Goal: Use online tool/utility: Utilize a website feature to perform a specific function

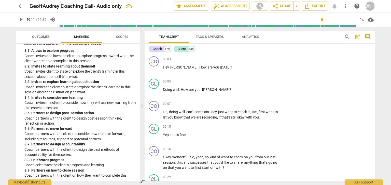
scroll to position [4350, 0]
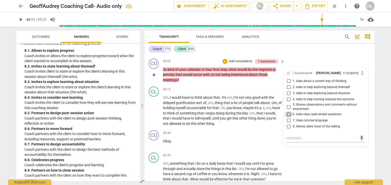
click at [288, 118] on input "6. Asks clear, open-ended questions" at bounding box center [288, 115] width 8 height 6
checkbox input "true"
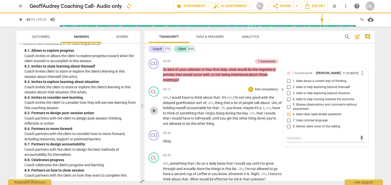
click at [155, 114] on span "play_arrow" at bounding box center [154, 111] width 6 height 6
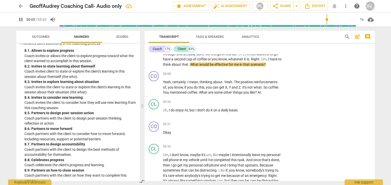
scroll to position [4472, 0]
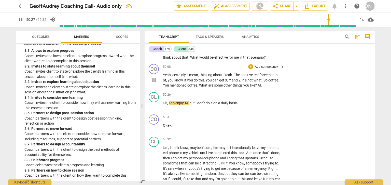
click at [154, 83] on span "pause" at bounding box center [154, 80] width 6 height 6
type input "3028"
click at [242, 87] on span "things" at bounding box center [237, 85] width 11 height 4
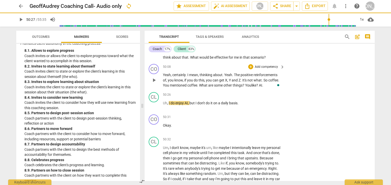
click at [267, 88] on p "Yeah , certainly . I mean , thinking about . Yeah . The positive reinforcements…" at bounding box center [222, 80] width 119 height 16
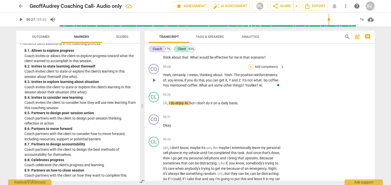
click at [251, 69] on div "+" at bounding box center [250, 66] width 5 height 5
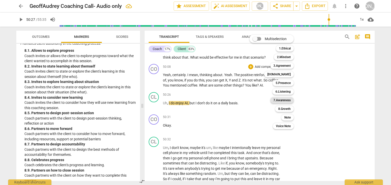
click at [275, 99] on b "7.Awareness" at bounding box center [281, 100] width 17 height 6
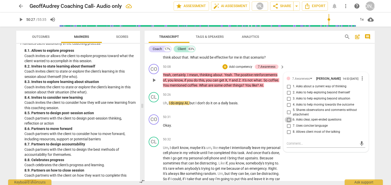
click at [289, 123] on input "6. Asks clear, open-ended questions" at bounding box center [288, 120] width 8 height 6
checkbox input "true"
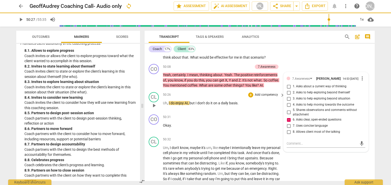
click at [263, 97] on p "Add competency" at bounding box center [266, 95] width 24 height 5
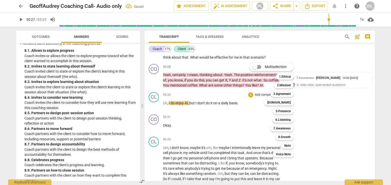
click at [310, 112] on div at bounding box center [195, 92] width 391 height 185
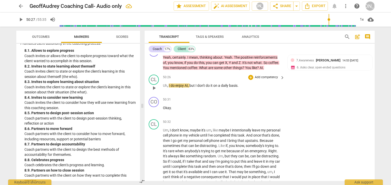
scroll to position [4492, 0]
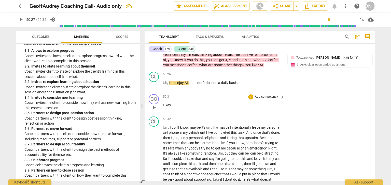
click at [152, 111] on span "play_arrow" at bounding box center [154, 108] width 6 height 6
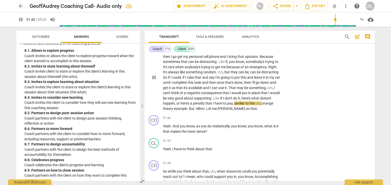
scroll to position [4594, 0]
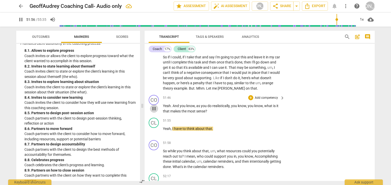
click at [155, 112] on span "pause" at bounding box center [154, 109] width 6 height 6
type input "3117"
click at [251, 100] on div "+" at bounding box center [250, 97] width 5 height 5
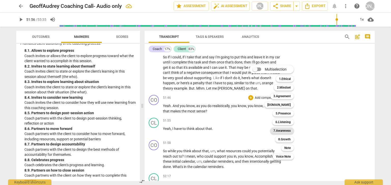
click at [273, 130] on b "7.Awareness" at bounding box center [281, 131] width 17 height 6
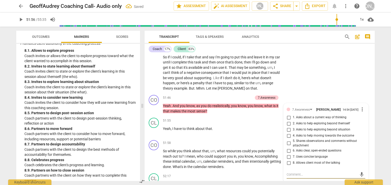
scroll to position [4667, 0]
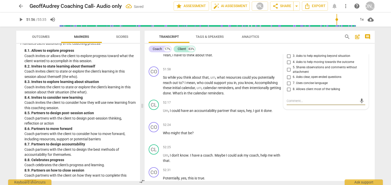
click at [290, 80] on input "6. Asks clear, open-ended questions" at bounding box center [288, 77] width 8 height 6
checkbox input "true"
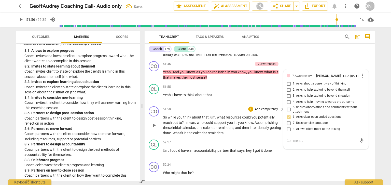
scroll to position [4627, 0]
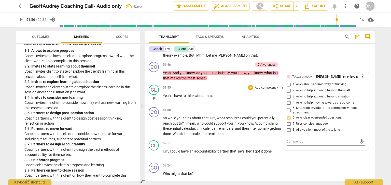
click at [156, 101] on span "play_arrow" at bounding box center [154, 98] width 6 height 6
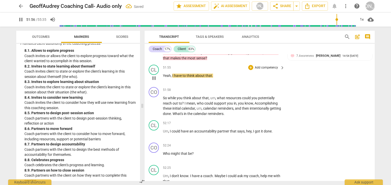
scroll to position [4647, 0]
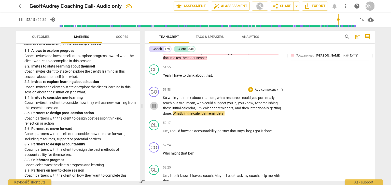
click at [157, 109] on span "pause" at bounding box center [154, 106] width 6 height 6
type input "3136"
click at [184, 116] on span "What's" at bounding box center [177, 114] width 11 height 4
click at [250, 92] on div "+" at bounding box center [250, 89] width 5 height 5
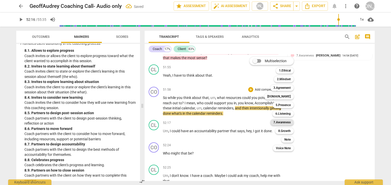
click at [274, 121] on b "7.Awareness" at bounding box center [281, 122] width 17 height 6
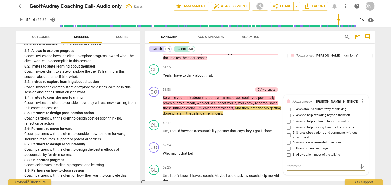
scroll to position [4651, 0]
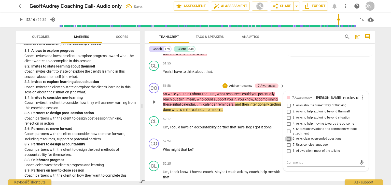
click at [286, 142] on input "6. Asks clear, open-ended questions" at bounding box center [288, 139] width 8 height 6
checkbox input "true"
click at [225, 88] on div "+" at bounding box center [224, 85] width 5 height 5
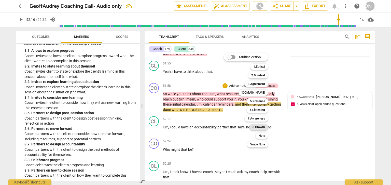
click at [256, 128] on b "8.Growth" at bounding box center [258, 127] width 12 height 6
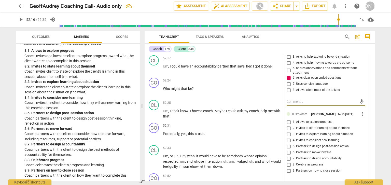
scroll to position [4732, 0]
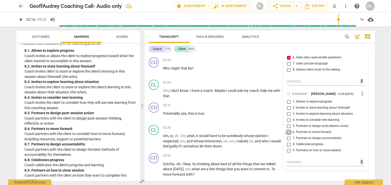
click at [289, 136] on input "6. Partners to move forward" at bounding box center [288, 132] width 8 height 6
checkbox input "true"
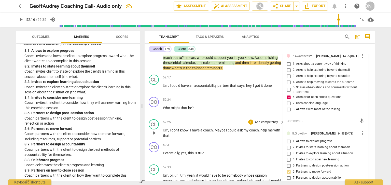
scroll to position [4692, 0]
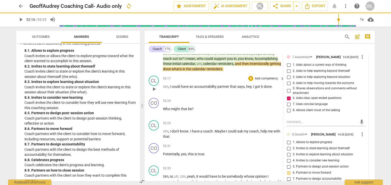
click at [154, 92] on span "play_arrow" at bounding box center [154, 89] width 6 height 6
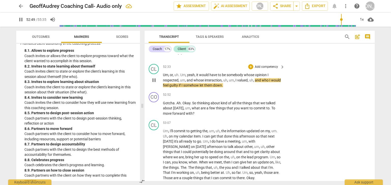
scroll to position [4814, 0]
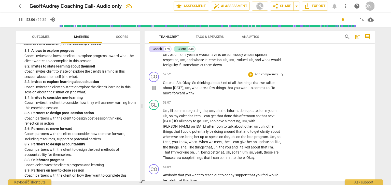
click at [154, 91] on span "pause" at bounding box center [154, 88] width 6 height 6
type input "3187"
click at [269, 90] on span "." at bounding box center [270, 88] width 2 height 4
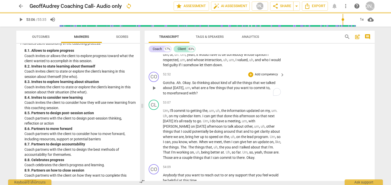
click at [267, 77] on p "Add competency" at bounding box center [266, 74] width 24 height 5
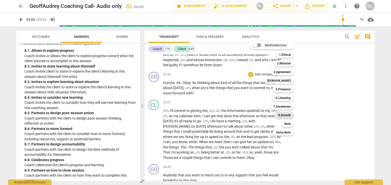
click at [282, 113] on b "8.Growth" at bounding box center [284, 115] width 12 height 6
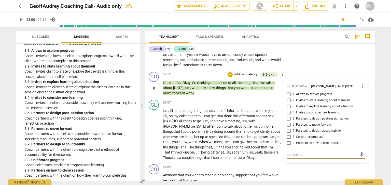
click at [288, 122] on input "5. Partners to design post-session action" at bounding box center [288, 119] width 8 height 6
checkbox input "true"
click at [154, 138] on span "play_arrow" at bounding box center [154, 134] width 6 height 6
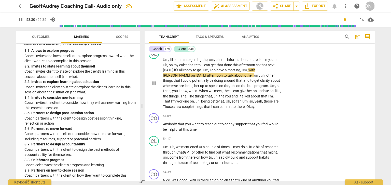
scroll to position [4875, 0]
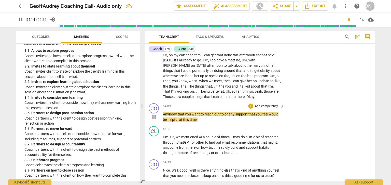
click at [156, 120] on span "pause" at bounding box center [154, 117] width 6 height 6
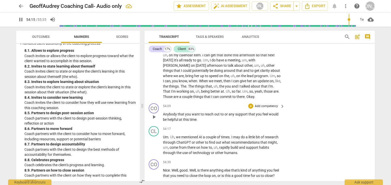
type input "3255"
click at [250, 109] on div "+" at bounding box center [250, 106] width 5 height 5
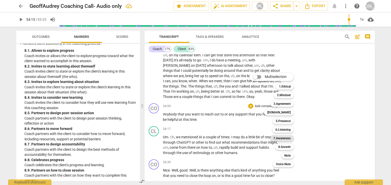
click at [278, 136] on b "7.Awareness" at bounding box center [281, 139] width 17 height 6
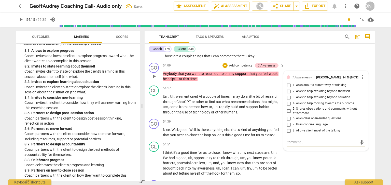
scroll to position [4915, 0]
click at [359, 81] on span "more_vert" at bounding box center [362, 77] width 6 height 6
click at [359, 105] on li "Delete" at bounding box center [366, 102] width 18 height 10
click at [361, 81] on span "more_vert" at bounding box center [362, 77] width 6 height 6
click at [361, 100] on li "Delete" at bounding box center [366, 102] width 18 height 10
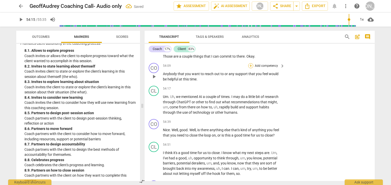
click at [252, 68] on div "+" at bounding box center [250, 65] width 5 height 5
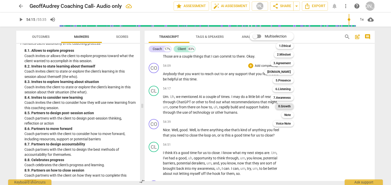
click at [284, 107] on b "8.Growth" at bounding box center [284, 106] width 12 height 6
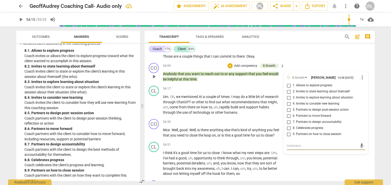
click at [288, 119] on input "6. Partners to move forward" at bounding box center [288, 116] width 8 height 6
checkbox input "true"
click at [156, 108] on span "play_arrow" at bounding box center [154, 105] width 6 height 6
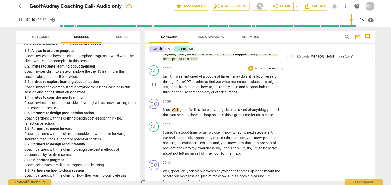
scroll to position [4956, 0]
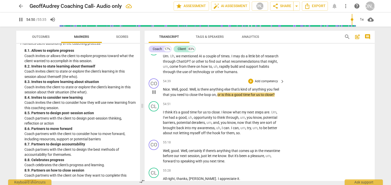
click at [154, 95] on span "pause" at bounding box center [154, 92] width 6 height 6
type input "3291"
click at [251, 84] on div "+" at bounding box center [250, 81] width 5 height 5
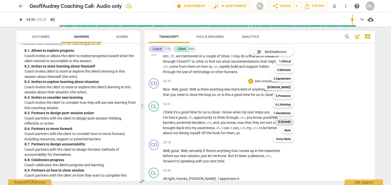
click at [279, 121] on b "8.Growth" at bounding box center [284, 122] width 12 height 6
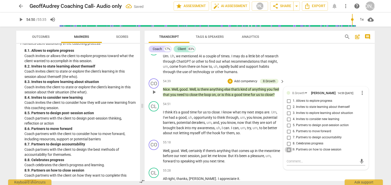
click at [287, 153] on input "9. Partners on how to close session" at bounding box center [288, 150] width 8 height 6
checkbox input "true"
click at [157, 126] on span "play_arrow" at bounding box center [154, 123] width 6 height 6
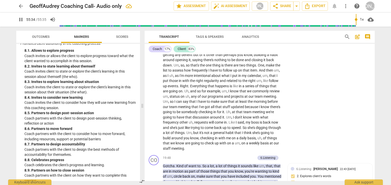
scroll to position [1701, 0]
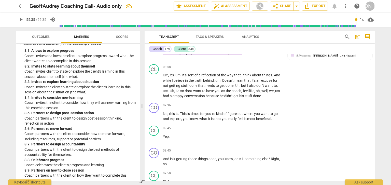
type input "3335"
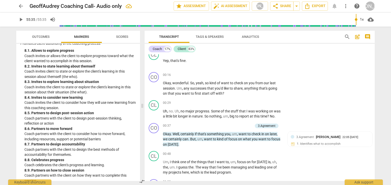
scroll to position [0, 0]
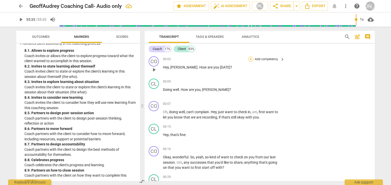
click at [249, 59] on div "+" at bounding box center [250, 59] width 5 height 5
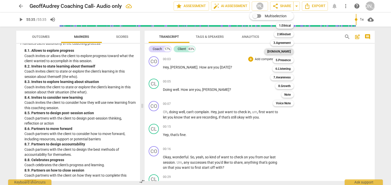
click at [288, 51] on b "[DOMAIN_NAME]" at bounding box center [278, 52] width 23 height 6
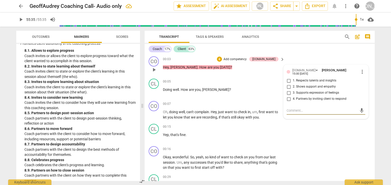
click at [286, 98] on input "4. Partners by inviting client to respond" at bounding box center [288, 99] width 8 height 6
checkbox input "true"
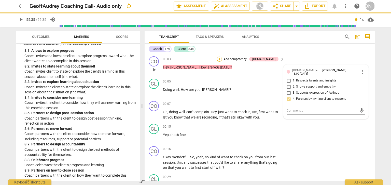
click at [222, 60] on div "+" at bounding box center [219, 59] width 5 height 5
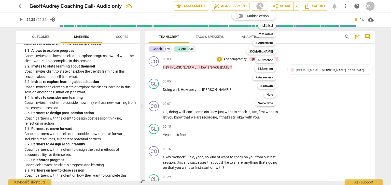
click at [332, 100] on div at bounding box center [195, 92] width 391 height 185
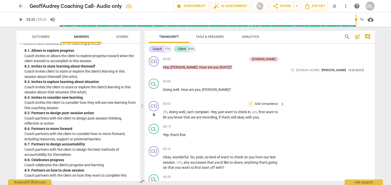
click at [250, 103] on div "+" at bounding box center [250, 103] width 5 height 5
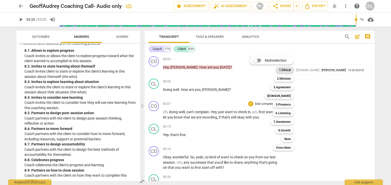
click at [284, 68] on b "1.Ethical" at bounding box center [285, 70] width 12 height 6
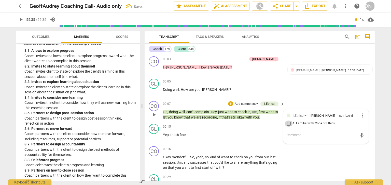
click at [287, 122] on input "1. Familiar with Code of Ethics" at bounding box center [288, 124] width 8 height 6
checkbox input "true"
